Goal: Information Seeking & Learning: Learn about a topic

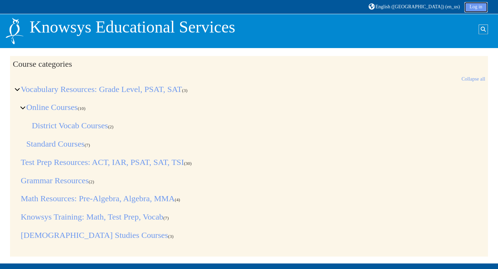
click at [466, 10] on link "Log in" at bounding box center [475, 7] width 23 height 10
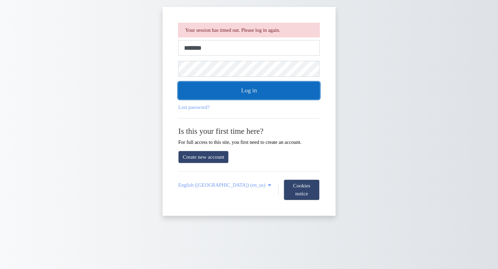
click at [310, 91] on button "Log in" at bounding box center [248, 90] width 141 height 17
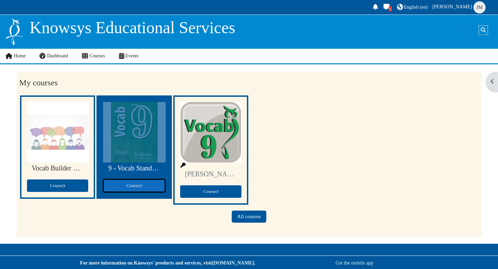
click at [134, 187] on span "Course" at bounding box center [134, 185] width 15 height 5
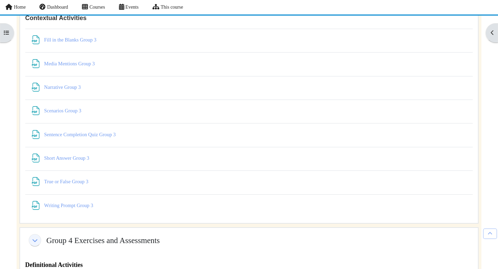
scroll to position [3125, 0]
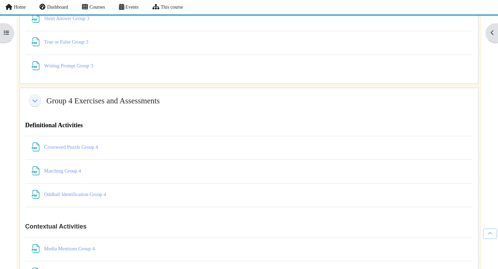
scroll to position [3272, 0]
